Goal: Navigation & Orientation: Find specific page/section

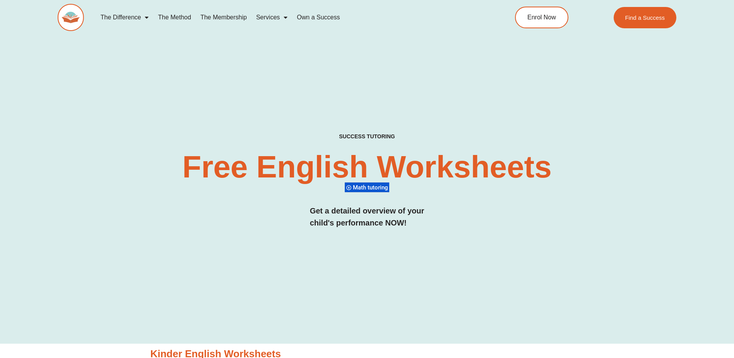
click at [374, 185] on span "Math tutoring" at bounding box center [372, 187] width 38 height 7
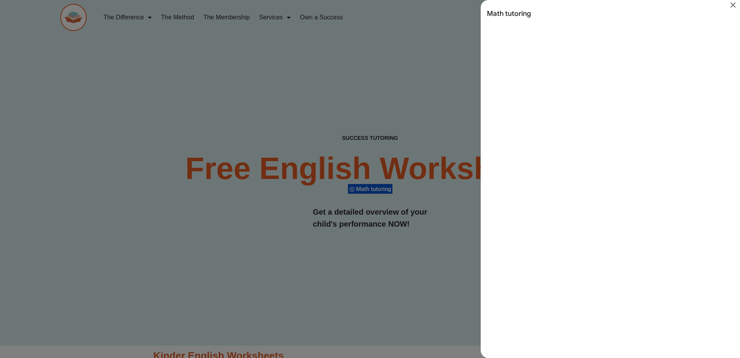
click at [281, 231] on div "Search results for Math tutoring" at bounding box center [370, 179] width 740 height 358
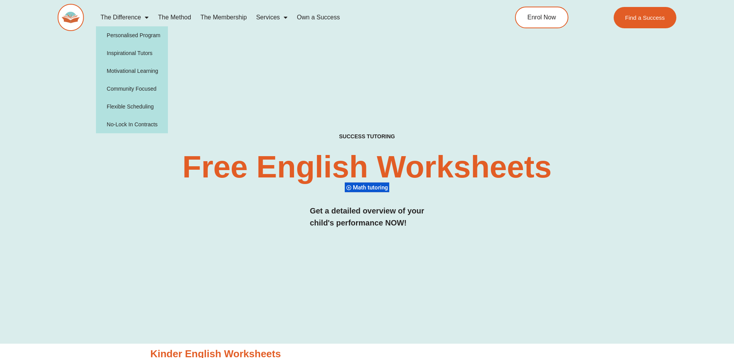
click at [138, 17] on link "The Difference" at bounding box center [125, 18] width 58 height 18
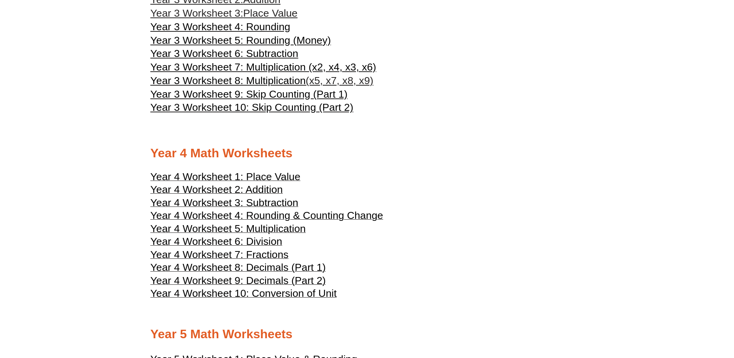
scroll to position [916, 0]
